Goal: Navigation & Orientation: Find specific page/section

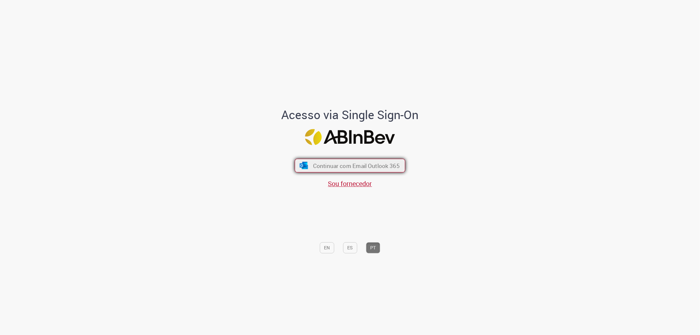
click at [327, 165] on span "Continuar com Email Outlook 365" at bounding box center [356, 166] width 87 height 8
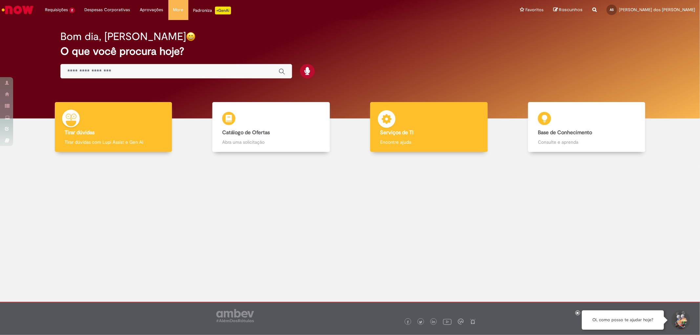
click at [448, 127] on div "Serviços de TI Serviços de TI Encontre ajuda" at bounding box center [428, 127] width 117 height 50
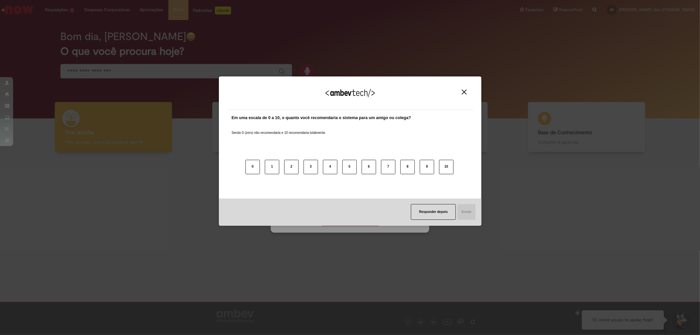
click at [346, 216] on div "Responder depois Enviar" at bounding box center [350, 212] width 263 height 27
click at [463, 90] on img "Close" at bounding box center [464, 92] width 5 height 5
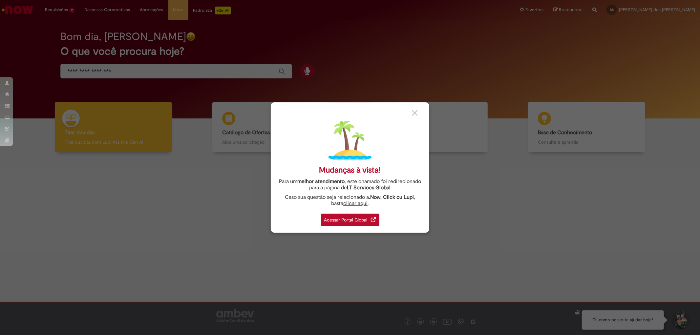
click at [348, 221] on div "Acessar Portal Global" at bounding box center [350, 220] width 58 height 12
